Goal: Go to known website

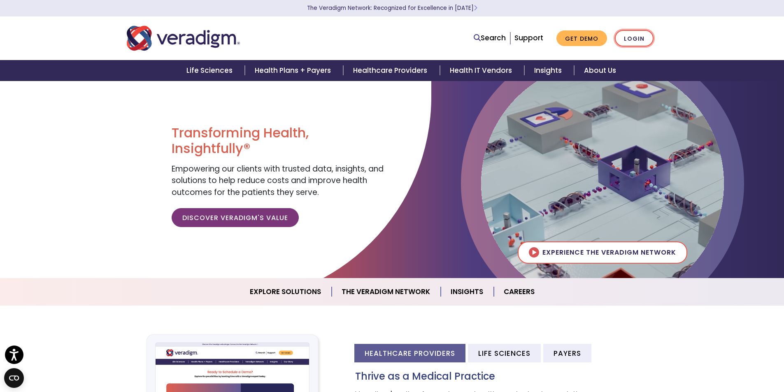
click at [638, 38] on link "Login" at bounding box center [634, 38] width 39 height 17
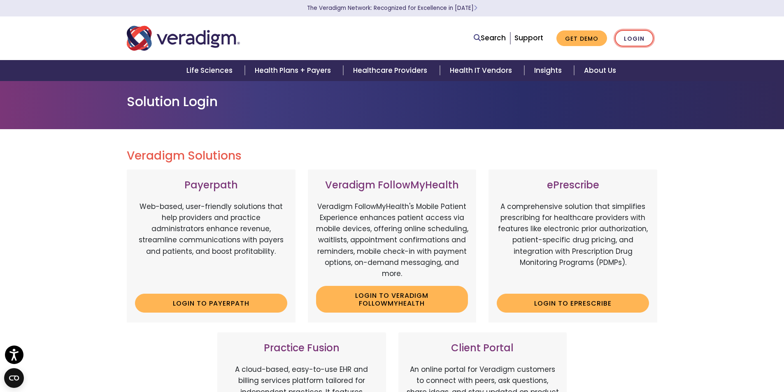
click at [631, 42] on link "Login" at bounding box center [634, 38] width 39 height 17
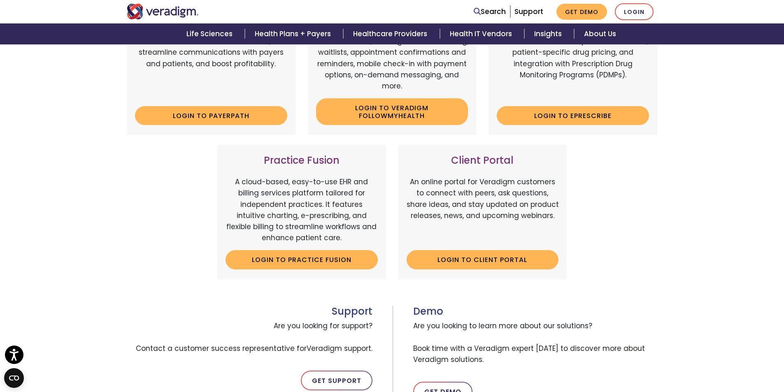
scroll to position [206, 0]
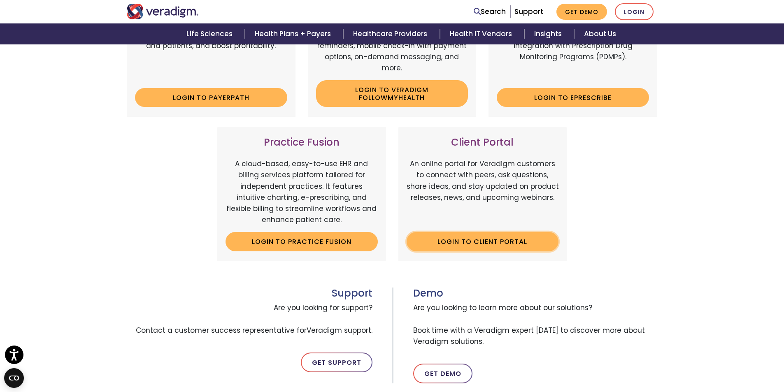
click at [492, 243] on link "Login to Client Portal" at bounding box center [483, 241] width 152 height 19
click at [506, 248] on link "Login to Client Portal" at bounding box center [483, 241] width 152 height 19
